Goal: Task Accomplishment & Management: Use online tool/utility

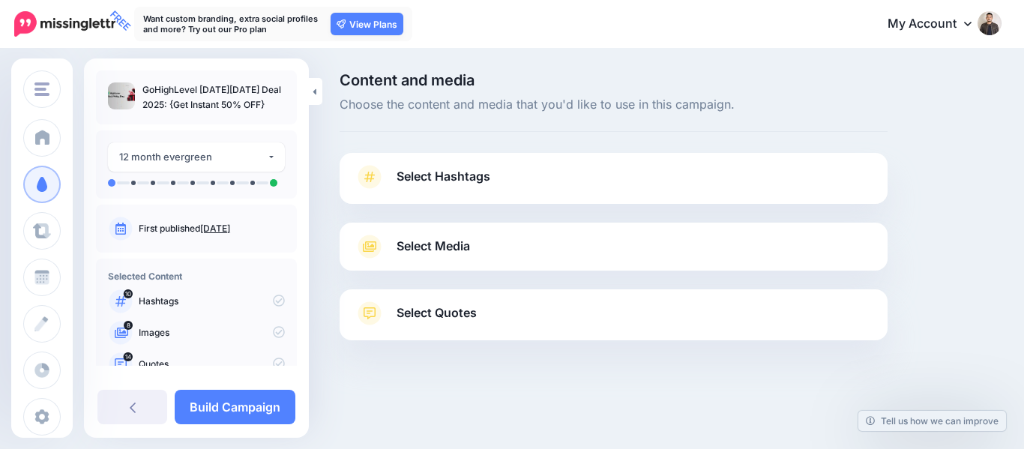
click at [428, 163] on div "Select Hashtags First let's make sure we're happy with the hashtags. Add, delet…" at bounding box center [614, 178] width 548 height 51
click at [441, 172] on span "Select Hashtags" at bounding box center [444, 176] width 94 height 20
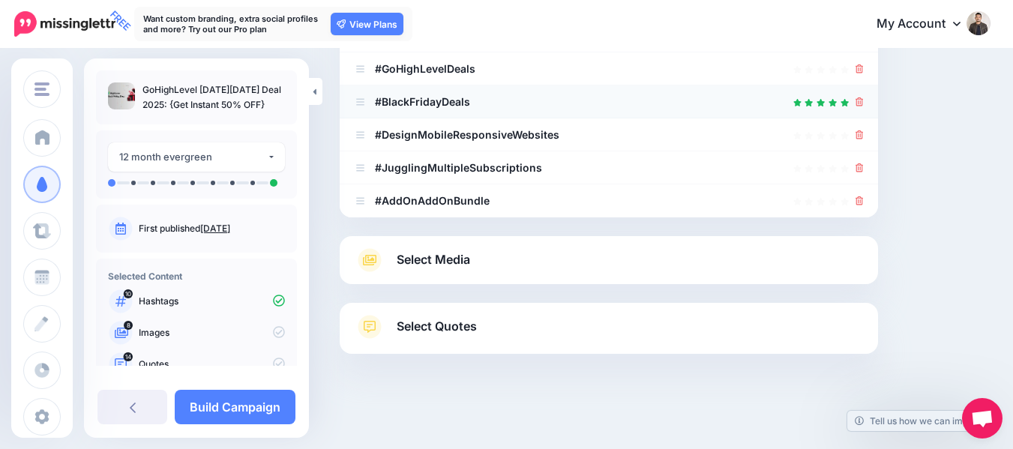
scroll to position [451, 0]
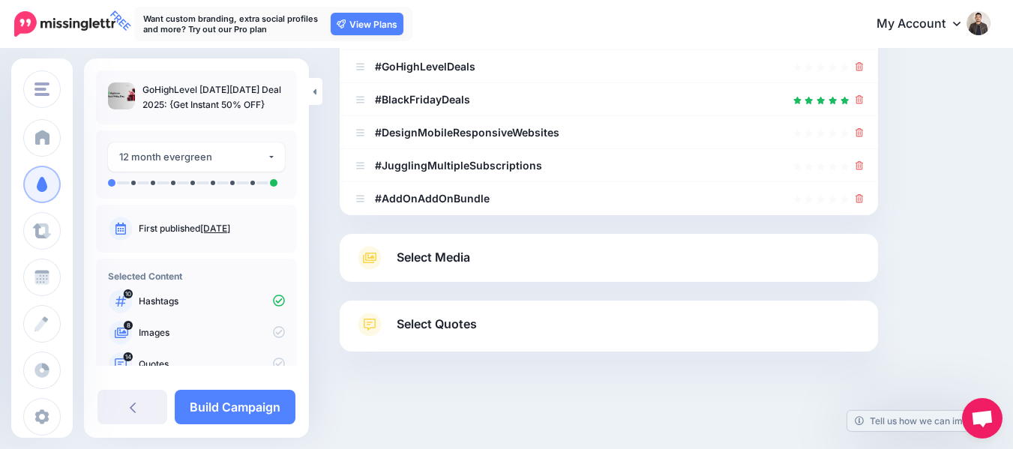
click at [438, 270] on div "Select Media Next, let's make sure we have the best media for this campaign. De…" at bounding box center [609, 258] width 538 height 48
click at [454, 259] on span "Select Media" at bounding box center [433, 257] width 73 height 20
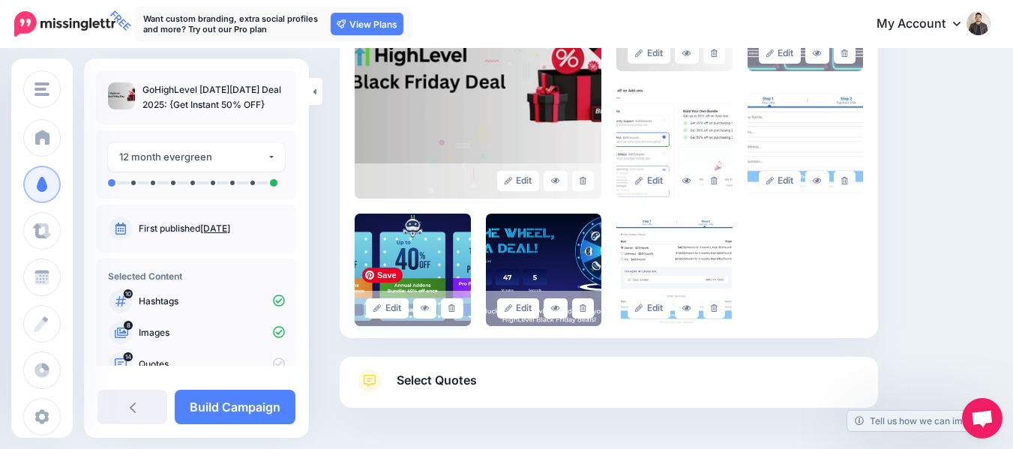
scroll to position [508, 0]
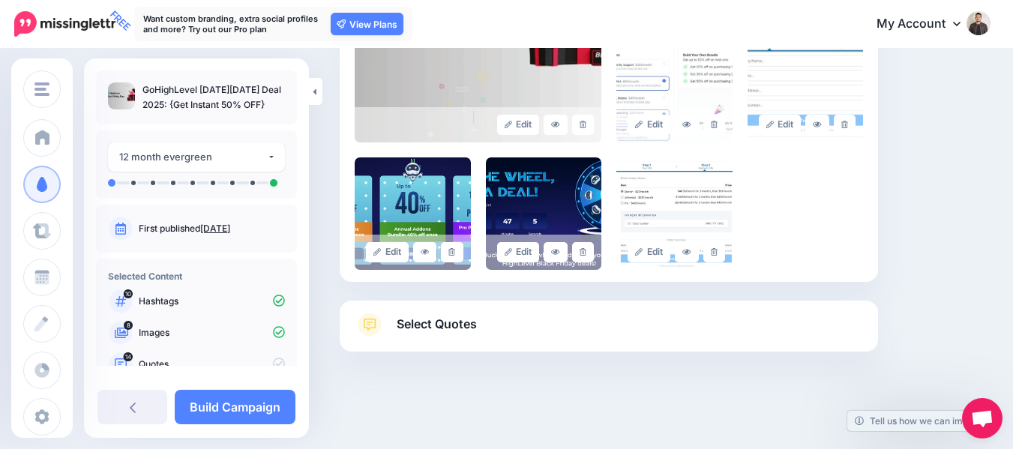
click at [448, 336] on link "Select Quotes" at bounding box center [609, 332] width 508 height 39
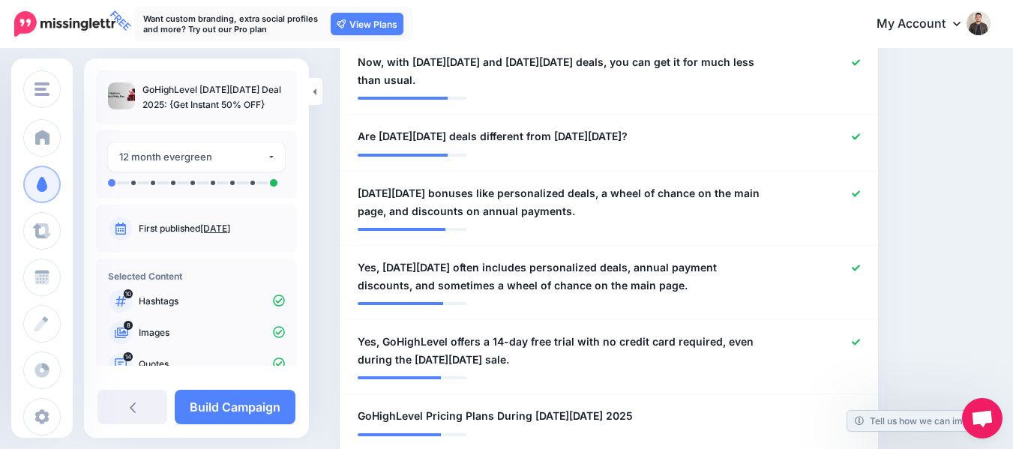
scroll to position [808, 0]
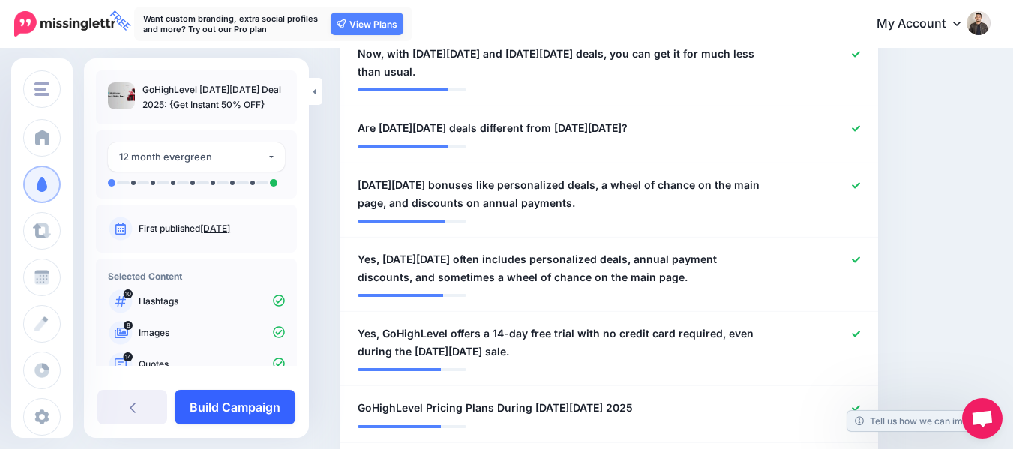
click at [255, 420] on link "Build Campaign" at bounding box center [235, 407] width 121 height 34
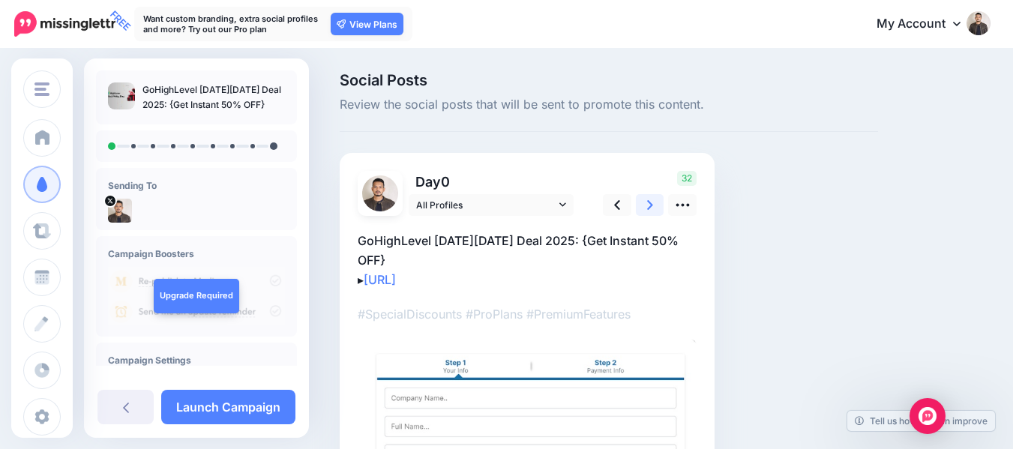
click at [638, 209] on link at bounding box center [650, 205] width 28 height 22
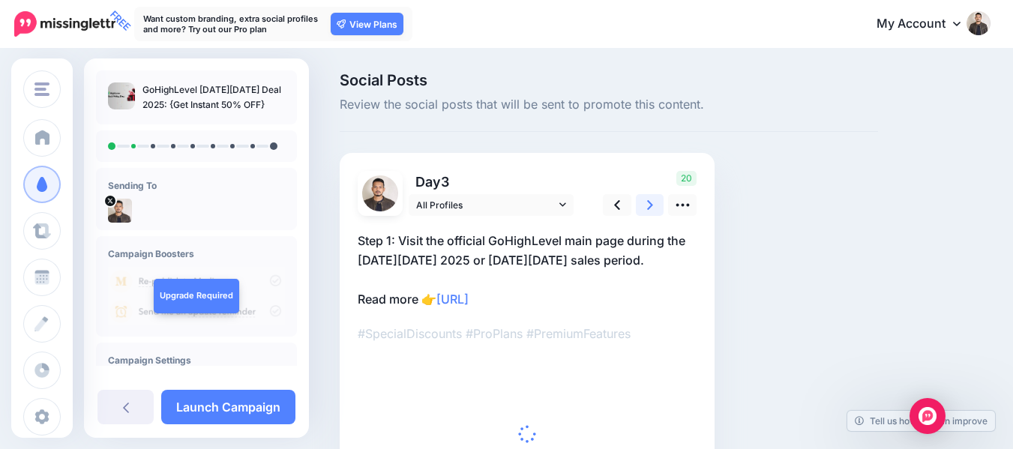
click at [638, 209] on link at bounding box center [650, 205] width 28 height 22
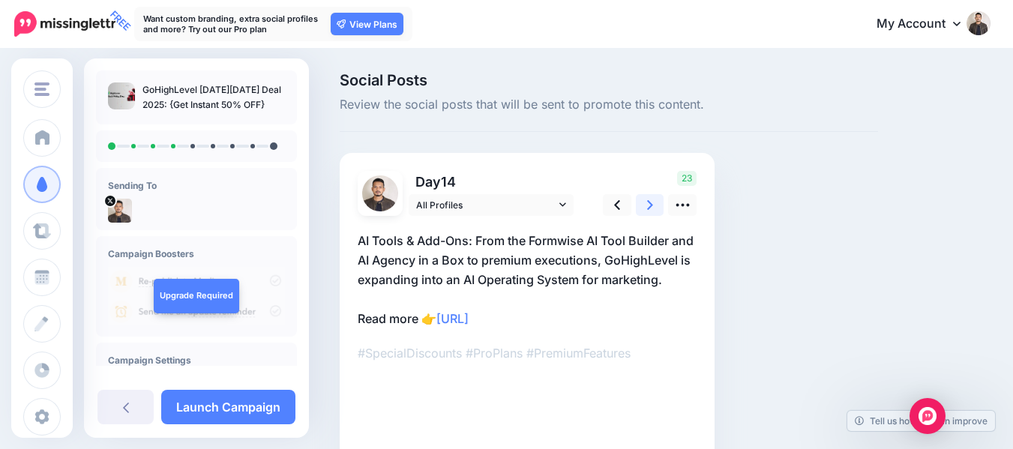
click at [638, 209] on link at bounding box center [650, 205] width 28 height 22
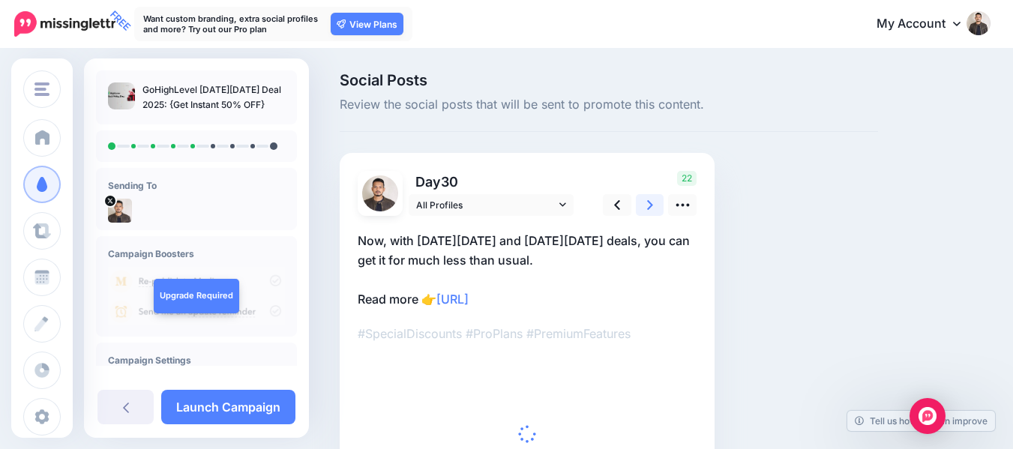
click at [638, 209] on link at bounding box center [650, 205] width 28 height 22
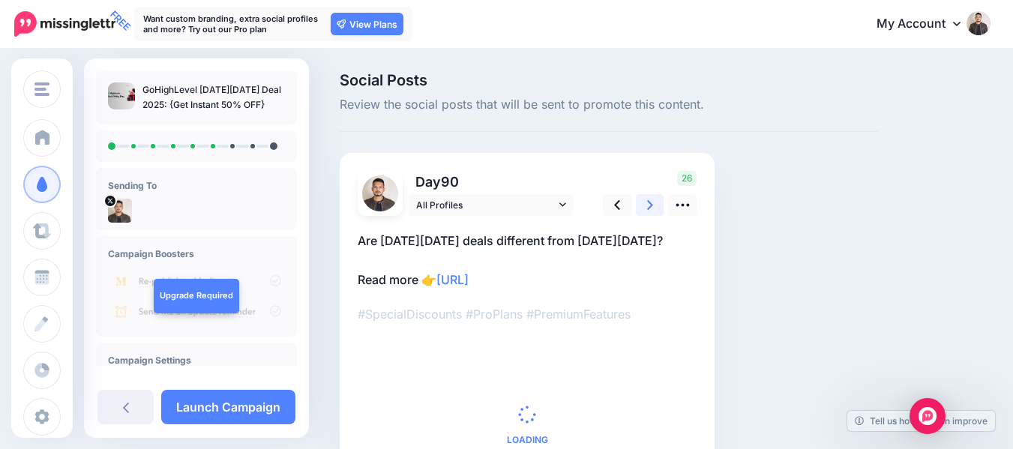
click at [638, 209] on link at bounding box center [650, 205] width 28 height 22
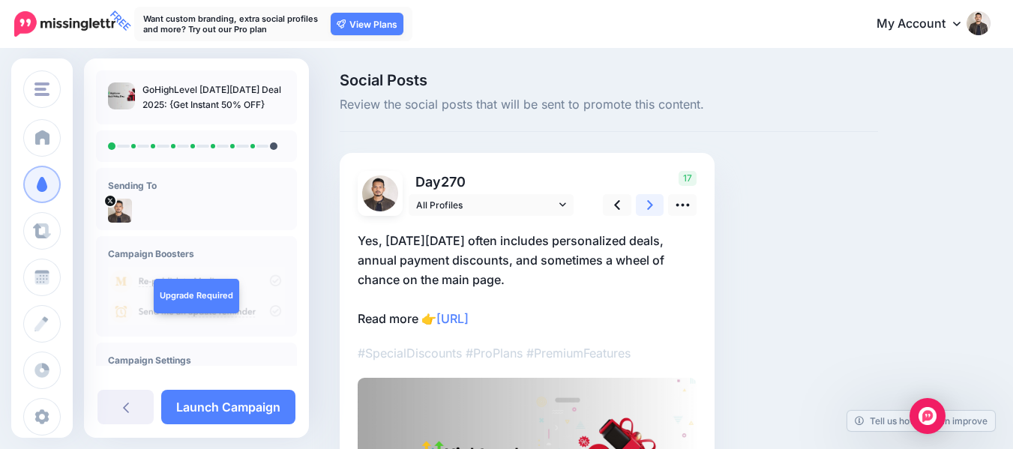
click at [638, 209] on link at bounding box center [650, 205] width 28 height 22
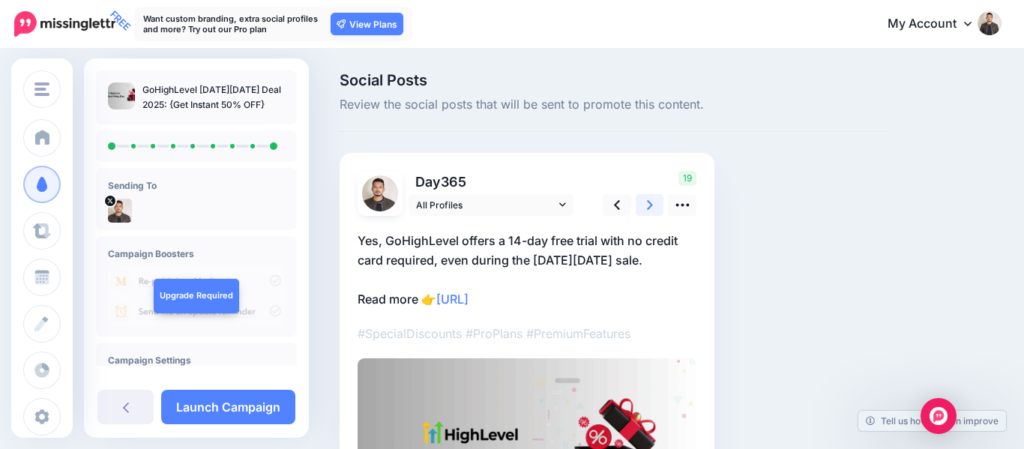
click at [638, 209] on link at bounding box center [650, 205] width 28 height 22
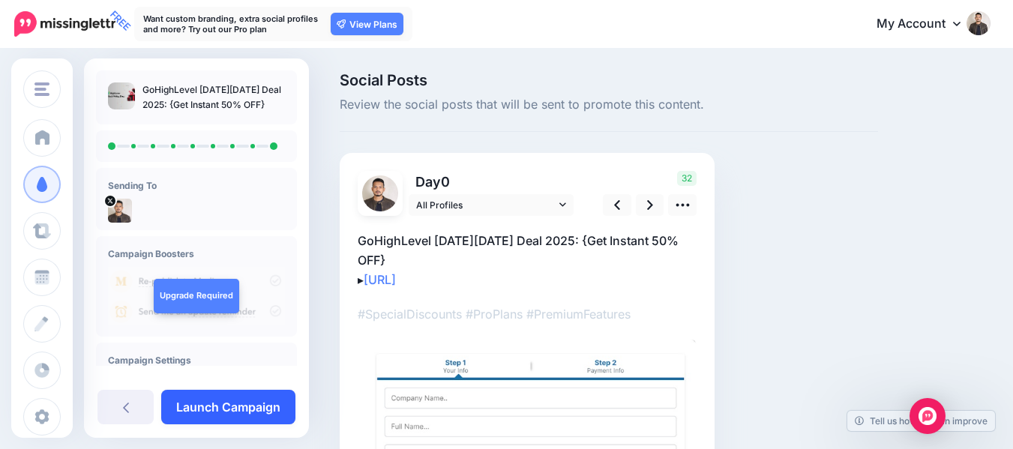
click at [227, 413] on link "Launch Campaign" at bounding box center [228, 407] width 134 height 34
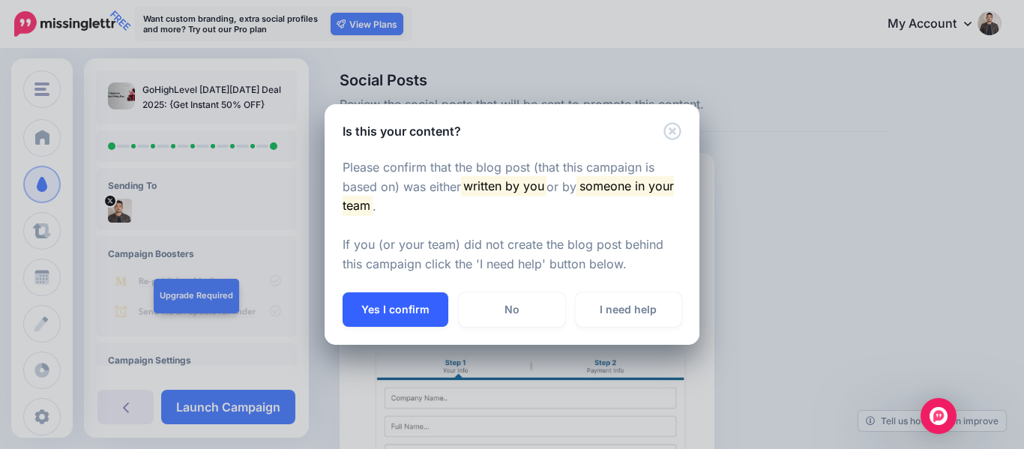
click at [411, 303] on button "Yes I confirm" at bounding box center [396, 309] width 106 height 34
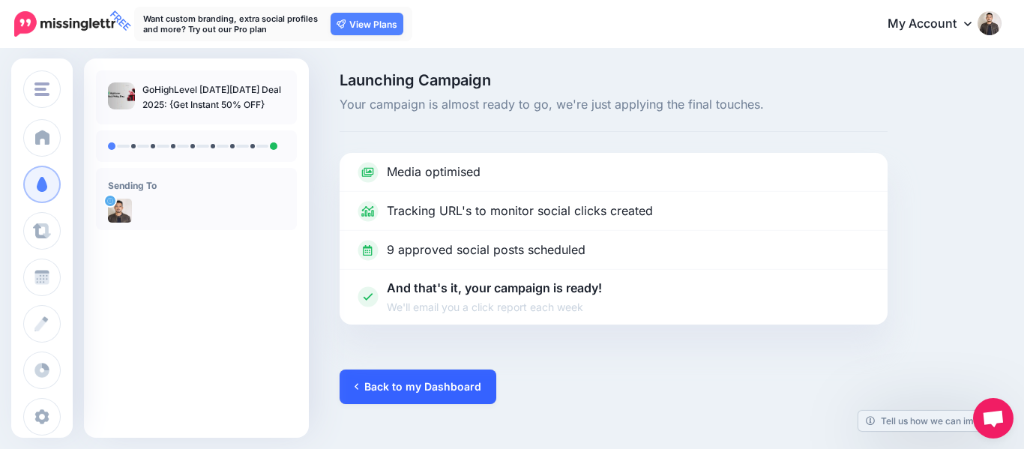
click at [404, 379] on link "Back to my Dashboard" at bounding box center [418, 387] width 157 height 34
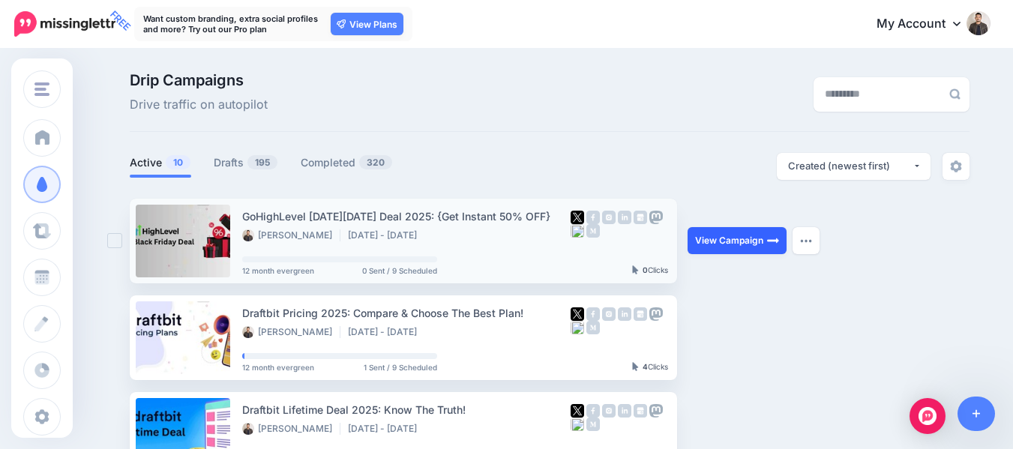
click at [761, 243] on link "View Campaign" at bounding box center [737, 240] width 99 height 27
